Goal: Task Accomplishment & Management: Use online tool/utility

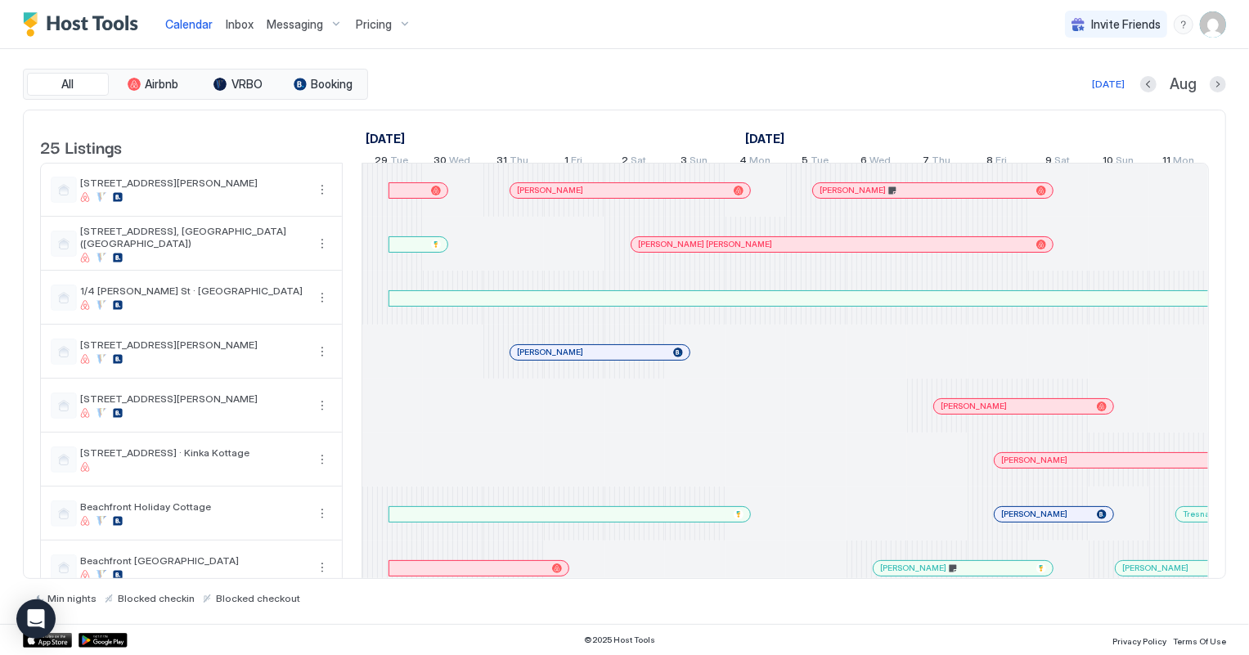
scroll to position [0, 908]
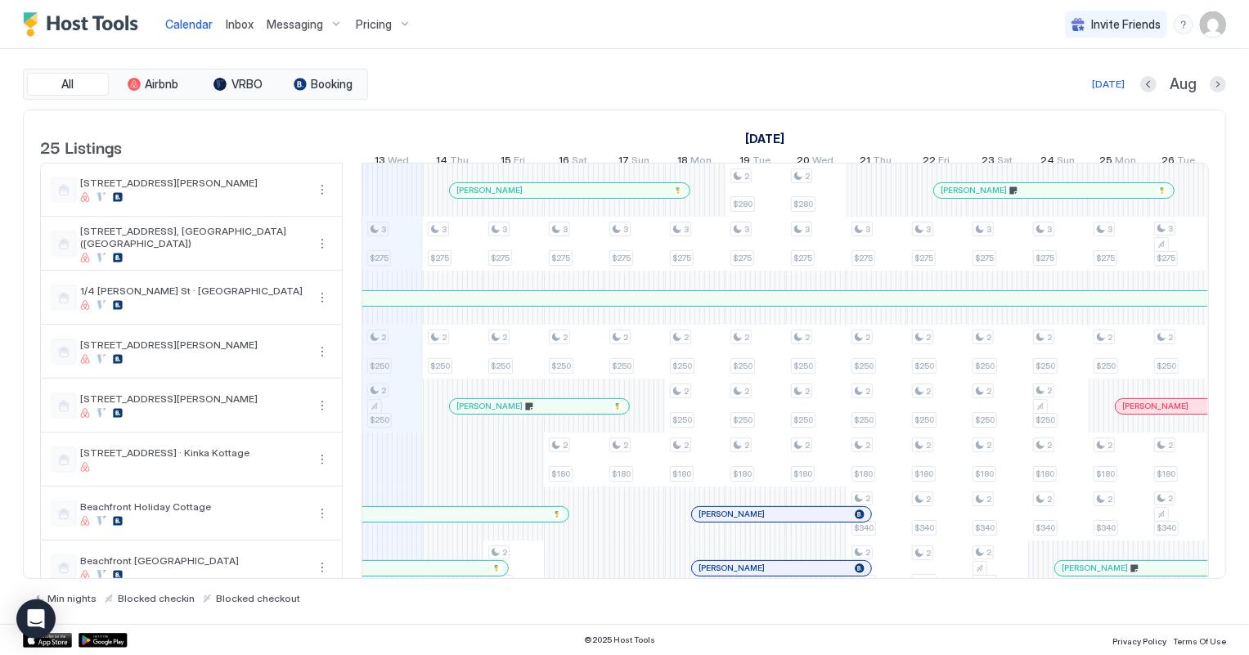
click at [237, 25] on span "Inbox" at bounding box center [240, 24] width 28 height 14
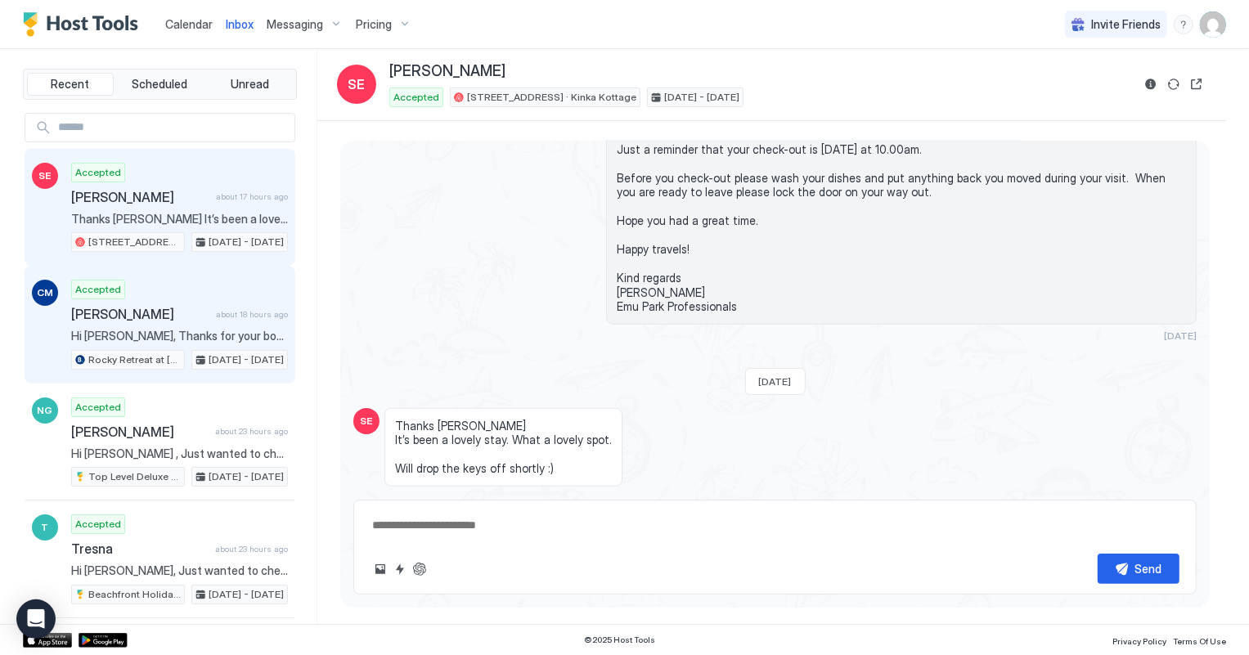
click at [141, 350] on div "Rocky Retreat at [GEOGRAPHIC_DATA] - [STREET_ADDRESS]" at bounding box center [128, 360] width 114 height 20
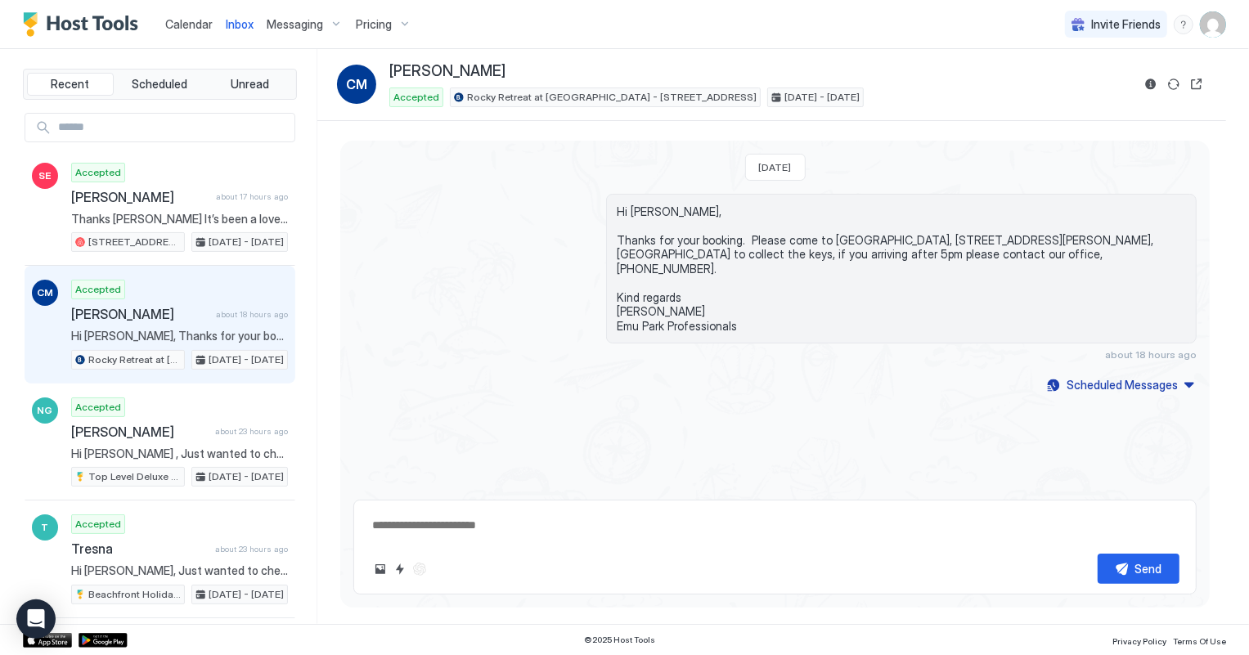
click at [179, 20] on span "Calendar" at bounding box center [188, 24] width 47 height 14
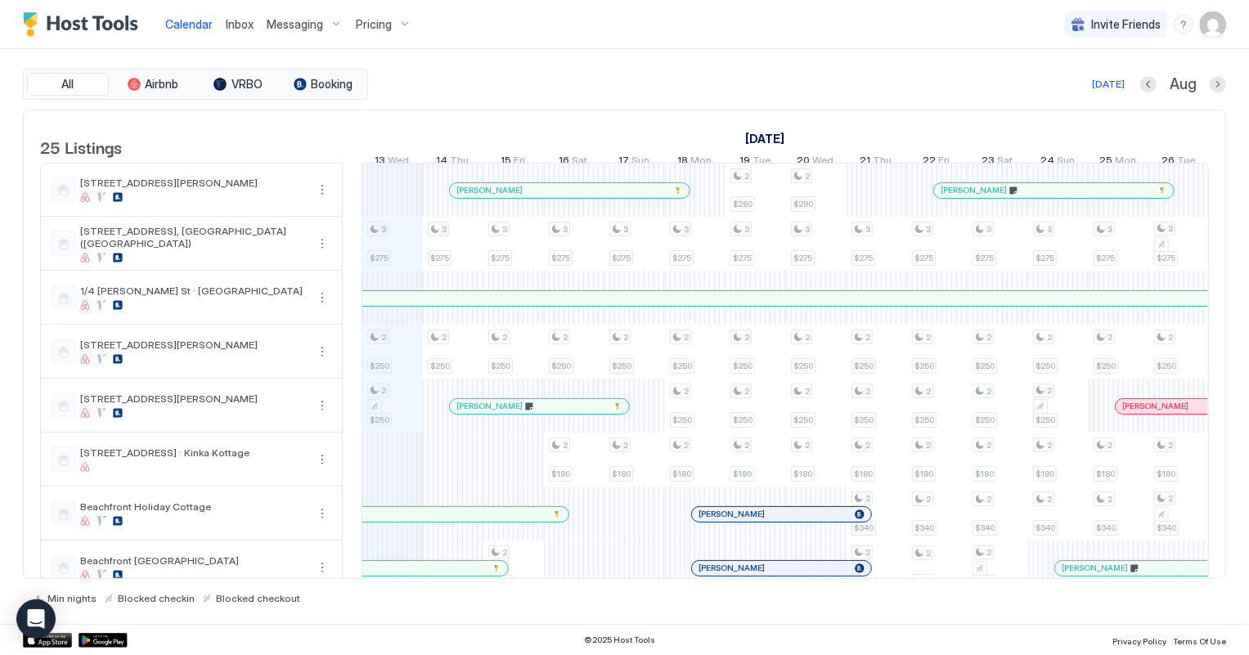
scroll to position [222, 0]
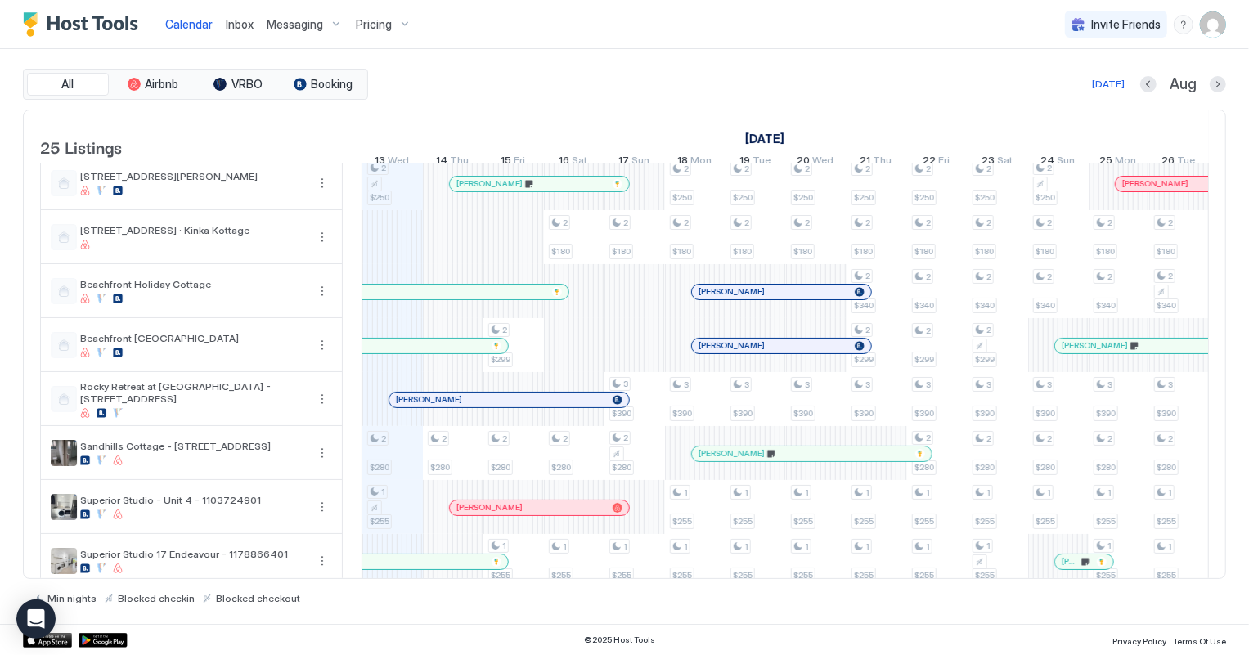
click at [477, 406] on div at bounding box center [477, 399] width 13 height 13
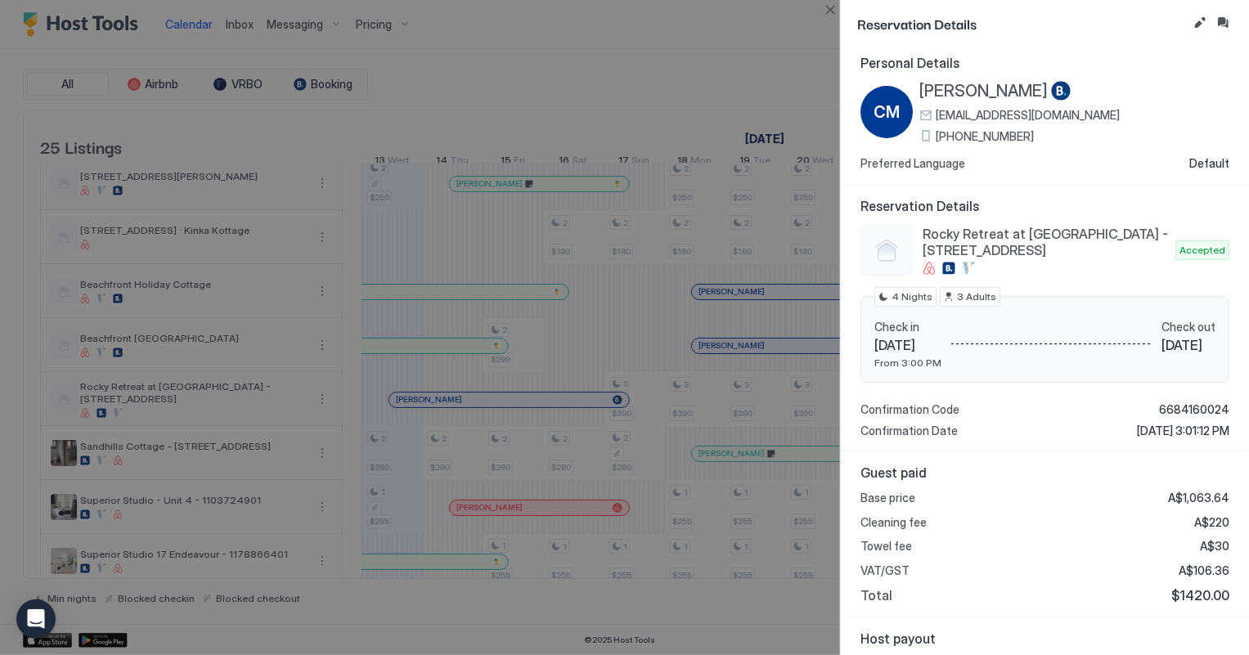
scroll to position [0, 0]
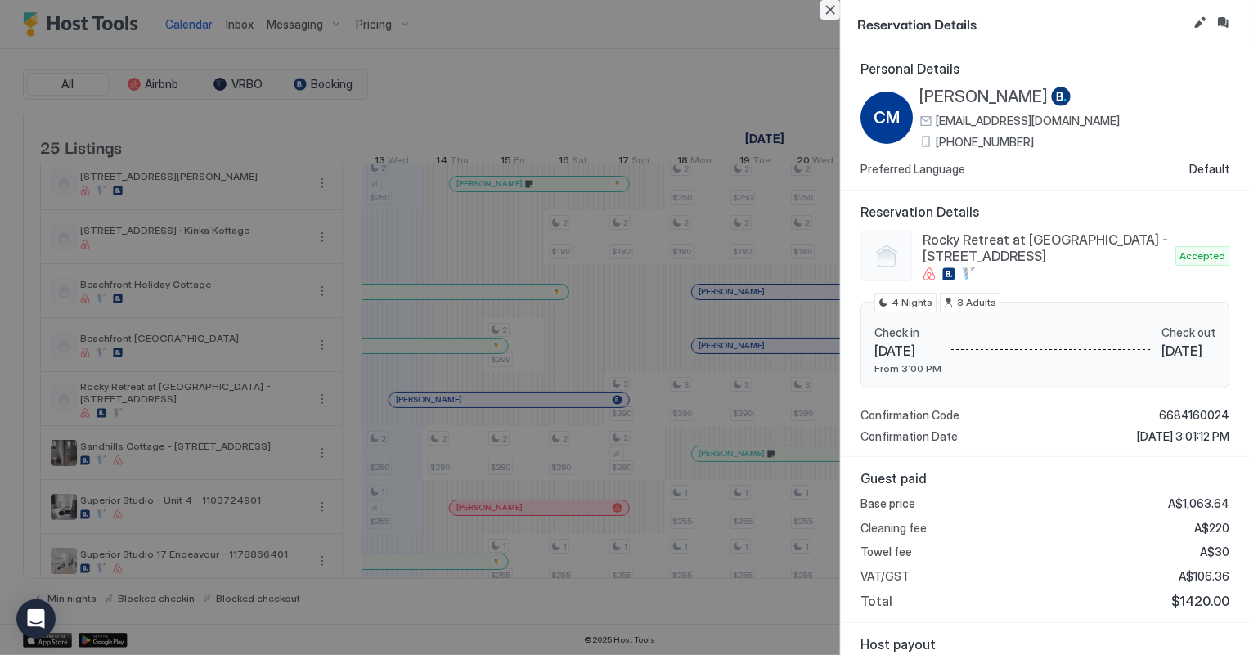
click at [833, 7] on button "Close" at bounding box center [830, 10] width 20 height 20
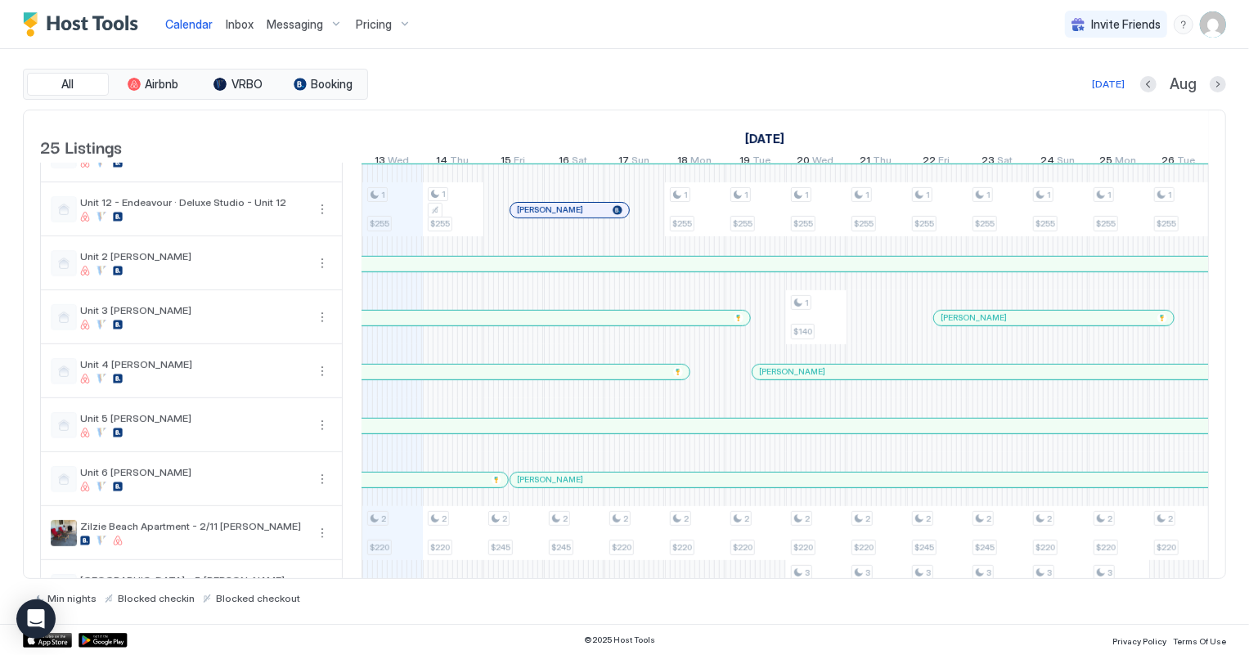
scroll to position [954, 0]
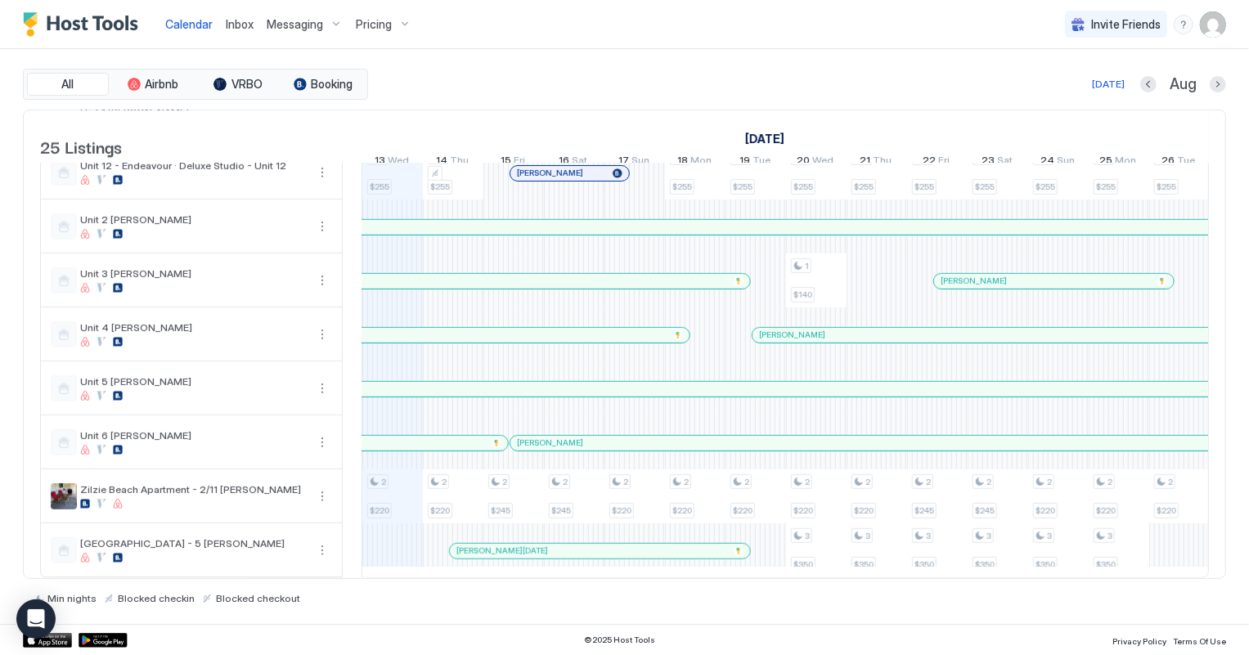
click at [240, 24] on span "Inbox" at bounding box center [240, 24] width 28 height 14
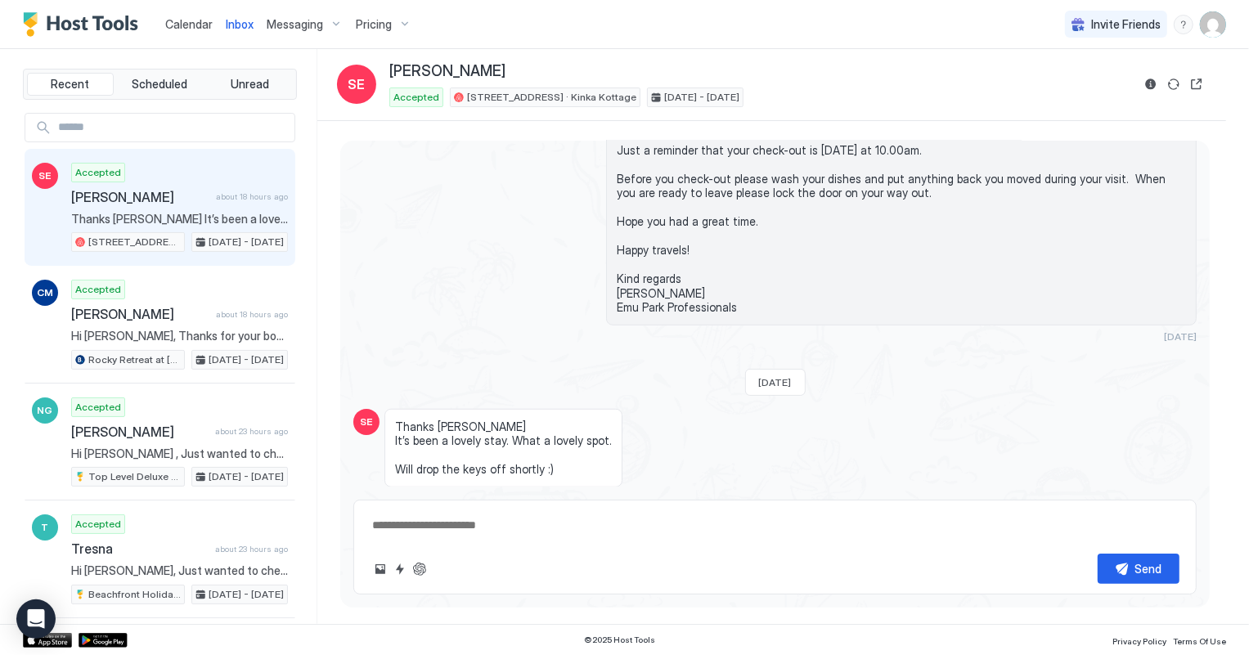
scroll to position [720, 0]
click at [195, 19] on span "Calendar" at bounding box center [188, 24] width 47 height 14
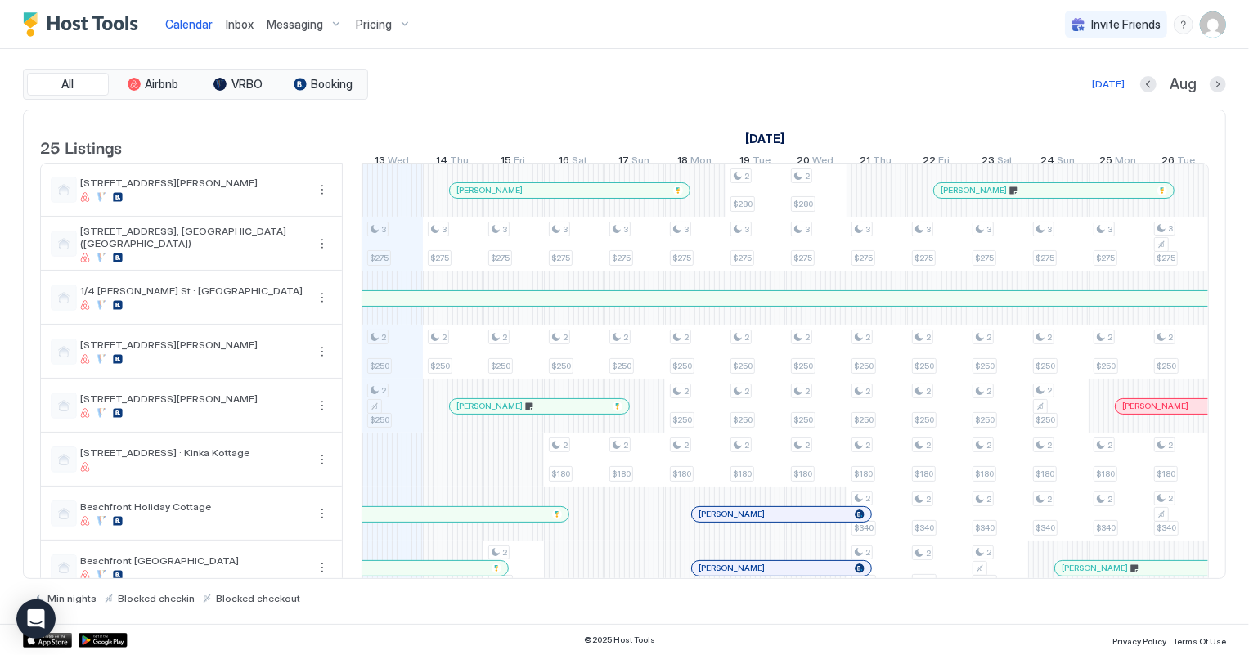
click at [239, 27] on span "Inbox" at bounding box center [240, 24] width 28 height 14
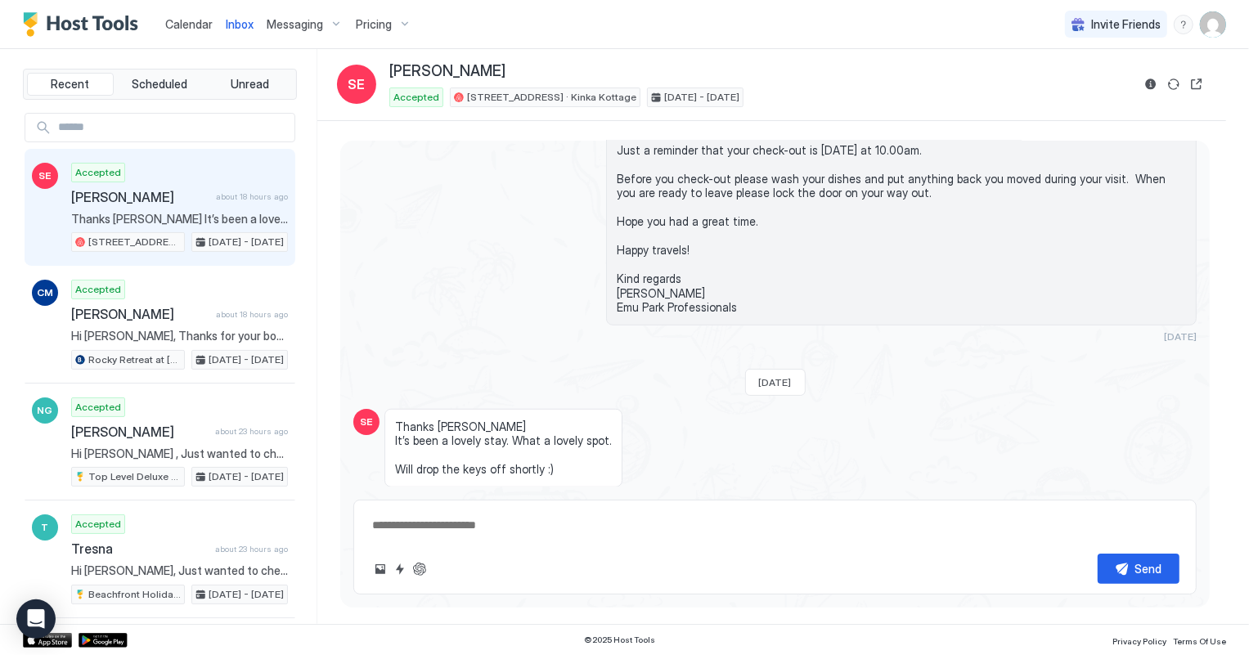
type textarea "*"
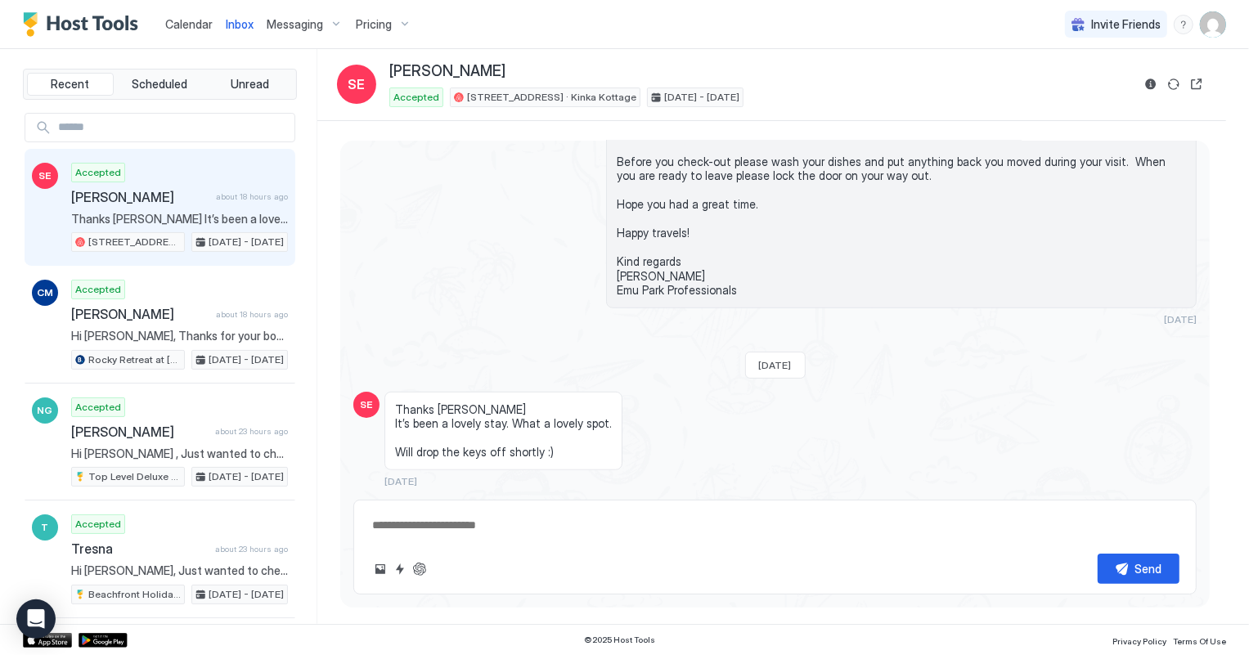
scroll to position [720, 0]
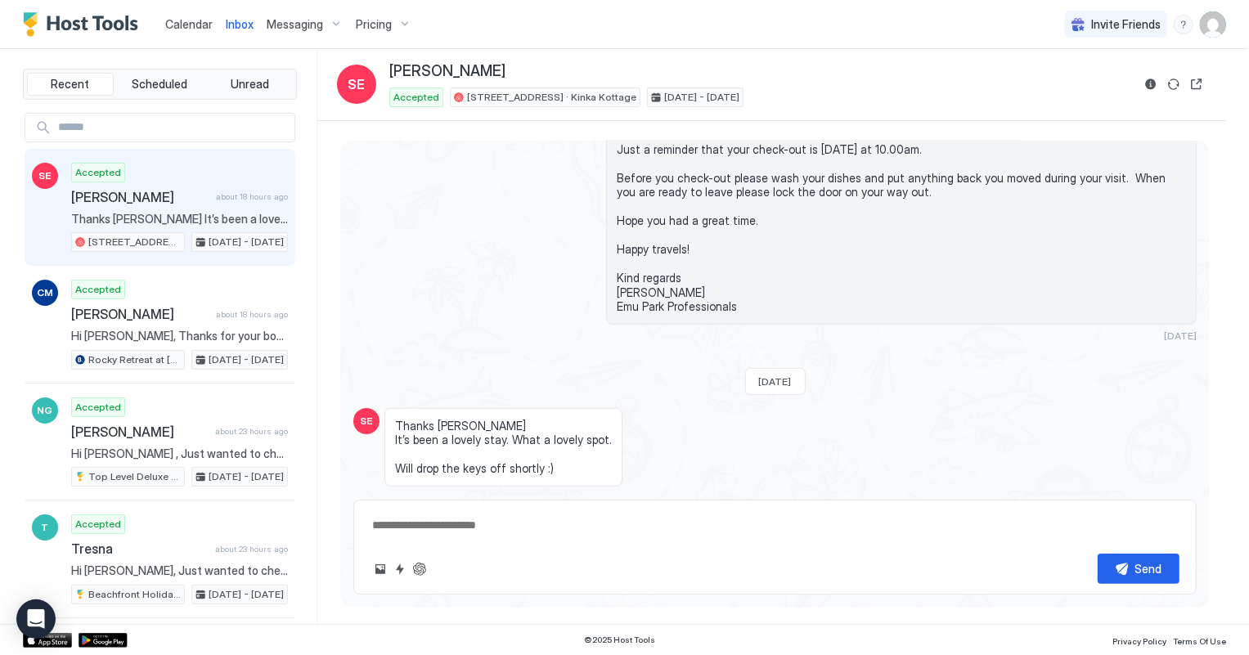
click at [186, 25] on span "Calendar" at bounding box center [188, 24] width 47 height 14
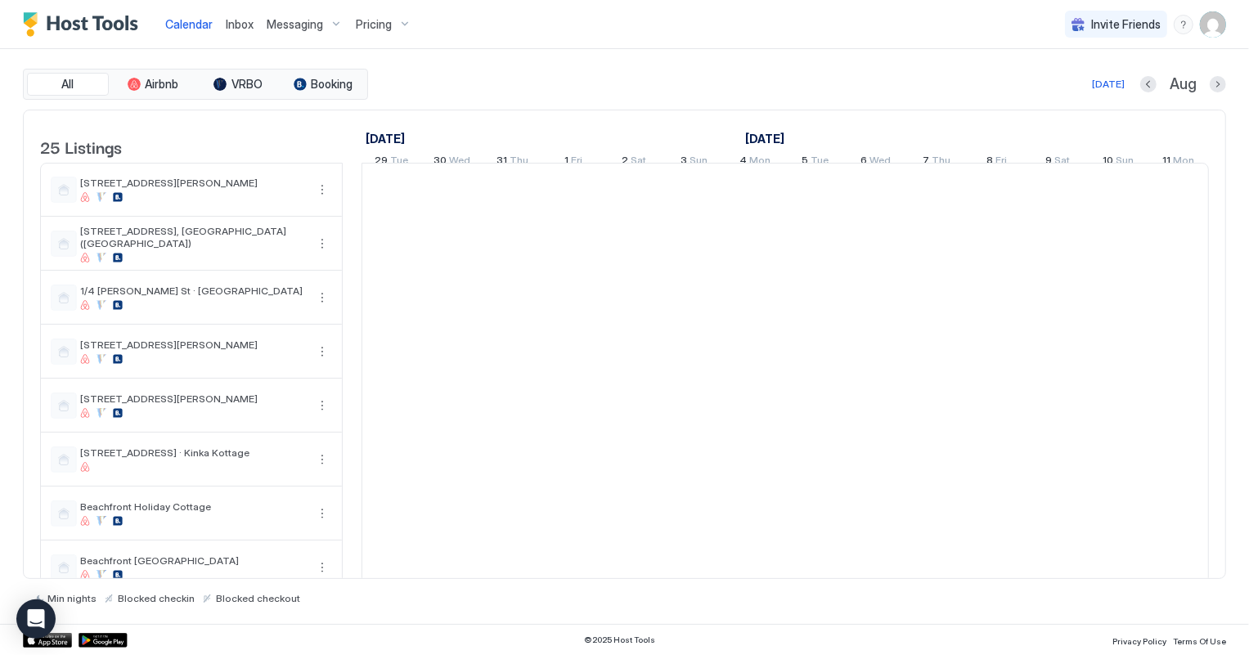
scroll to position [0, 908]
